Goal: Answer question/provide support

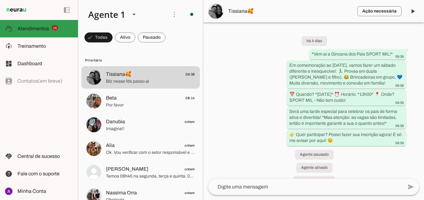
click at [48, 33] on md-item "support_agent Atendimentos Atendimentos 14" at bounding box center [39, 28] width 78 height 17
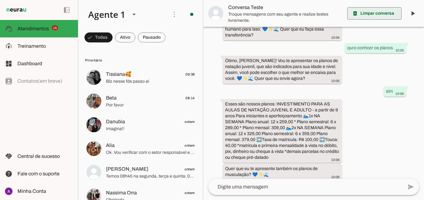
click at [382, 17] on span at bounding box center [374, 13] width 54 height 15
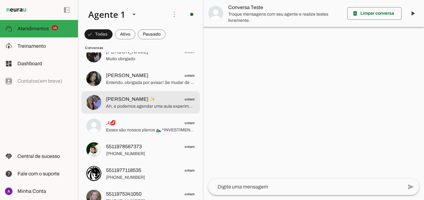
scroll to position [997, 0]
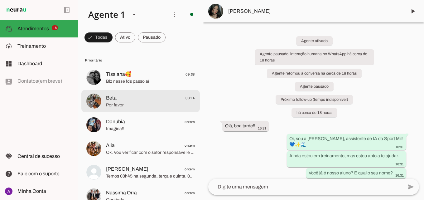
click at [167, 101] on span "Beta 08:14" at bounding box center [150, 98] width 89 height 8
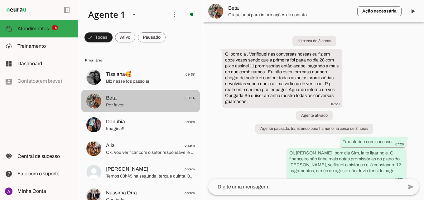
scroll to position [119, 0]
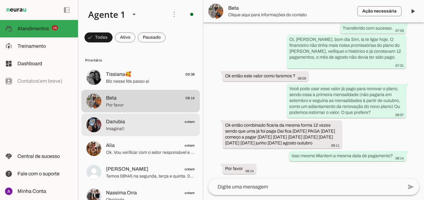
click at [168, 122] on span "Danubia ontem" at bounding box center [150, 122] width 89 height 8
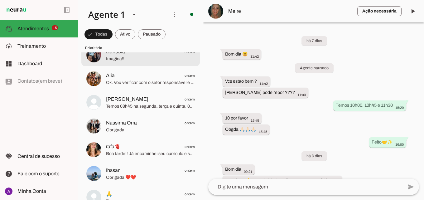
scroll to position [125, 0]
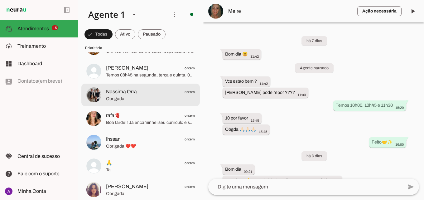
click at [170, 90] on span "Nassima Orra ontem" at bounding box center [150, 92] width 89 height 8
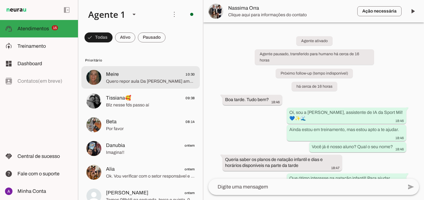
click at [170, 82] on span "Quero repor aula Da [PERSON_NAME] amanhã Na parte da manhã" at bounding box center [150, 81] width 89 height 6
